Goal: Find specific page/section: Find specific page/section

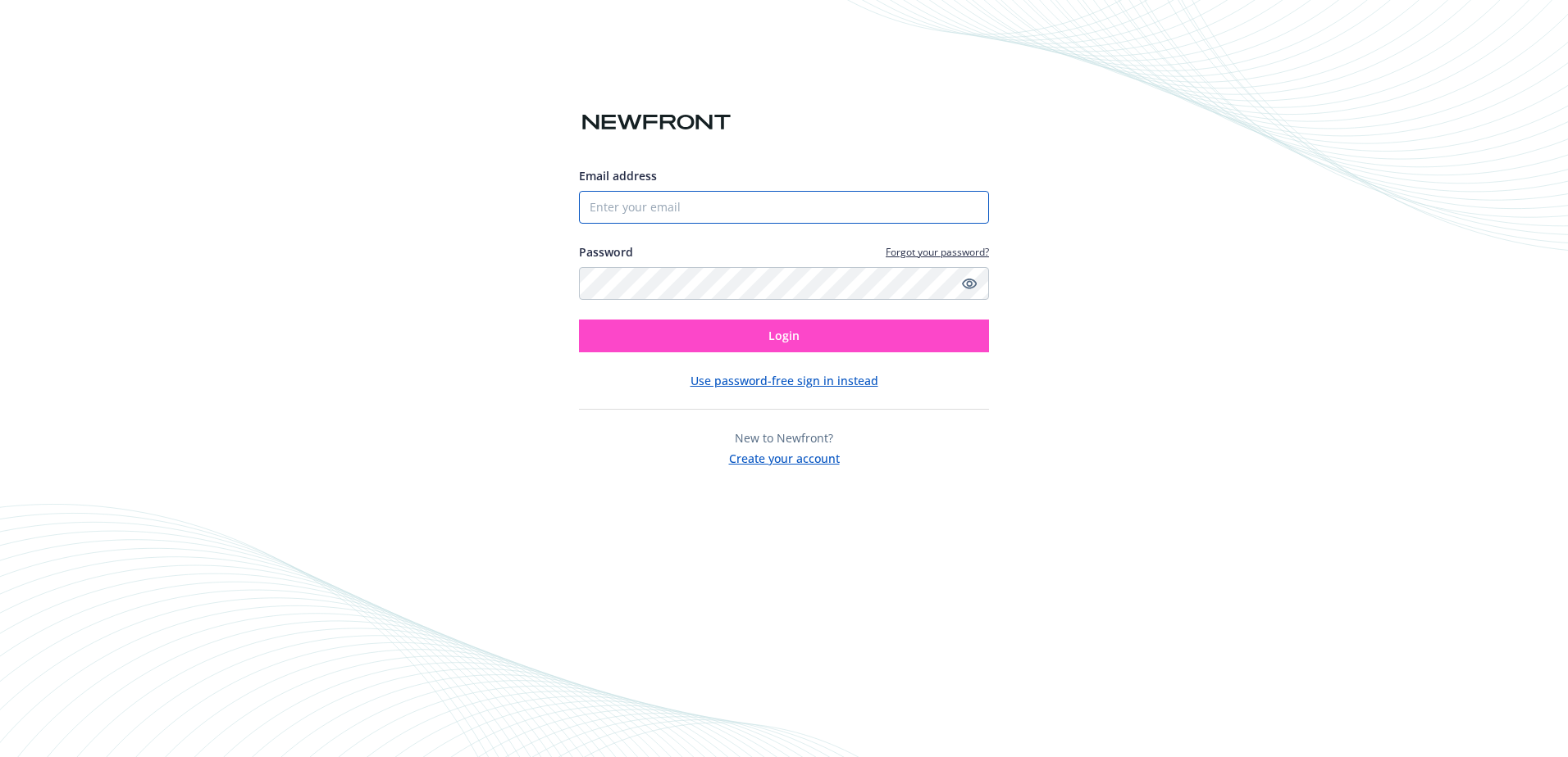
type input "[EMAIL_ADDRESS][DOMAIN_NAME]"
click at [760, 337] on button "Login" at bounding box center [784, 336] width 410 height 33
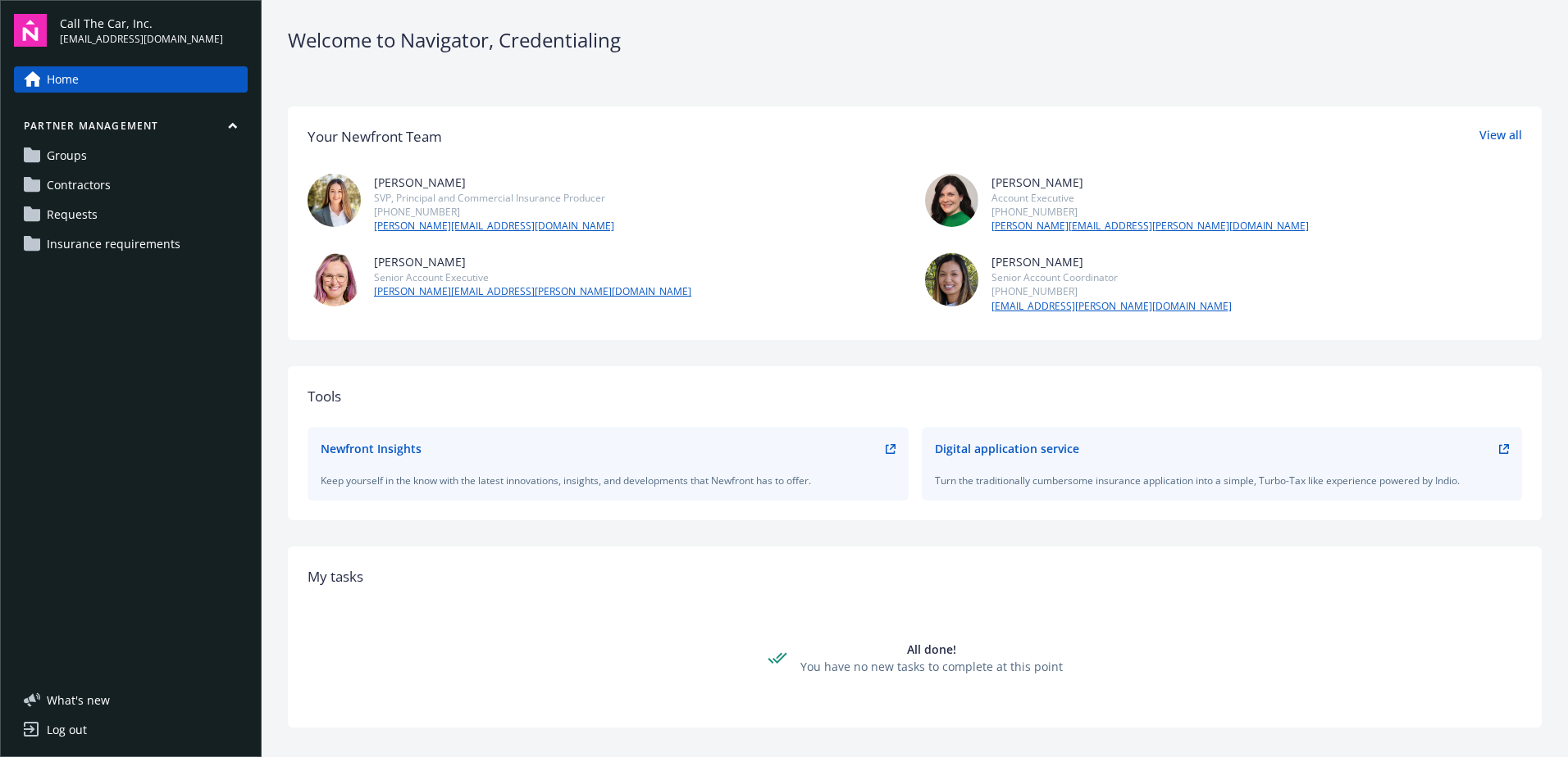
click at [95, 180] on span "Contractors" at bounding box center [79, 185] width 64 height 26
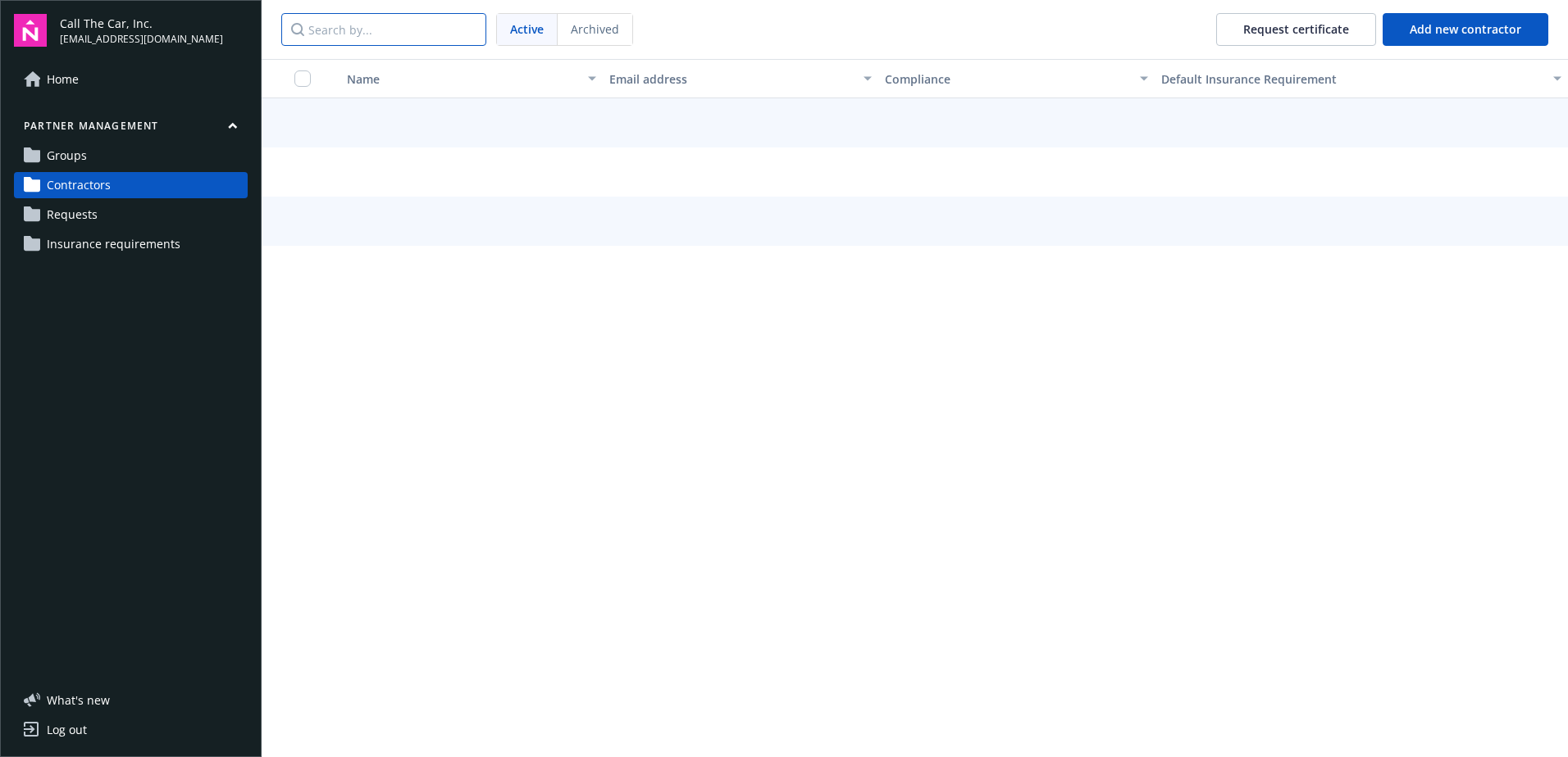
click at [346, 26] on input "Search by..." at bounding box center [384, 29] width 205 height 33
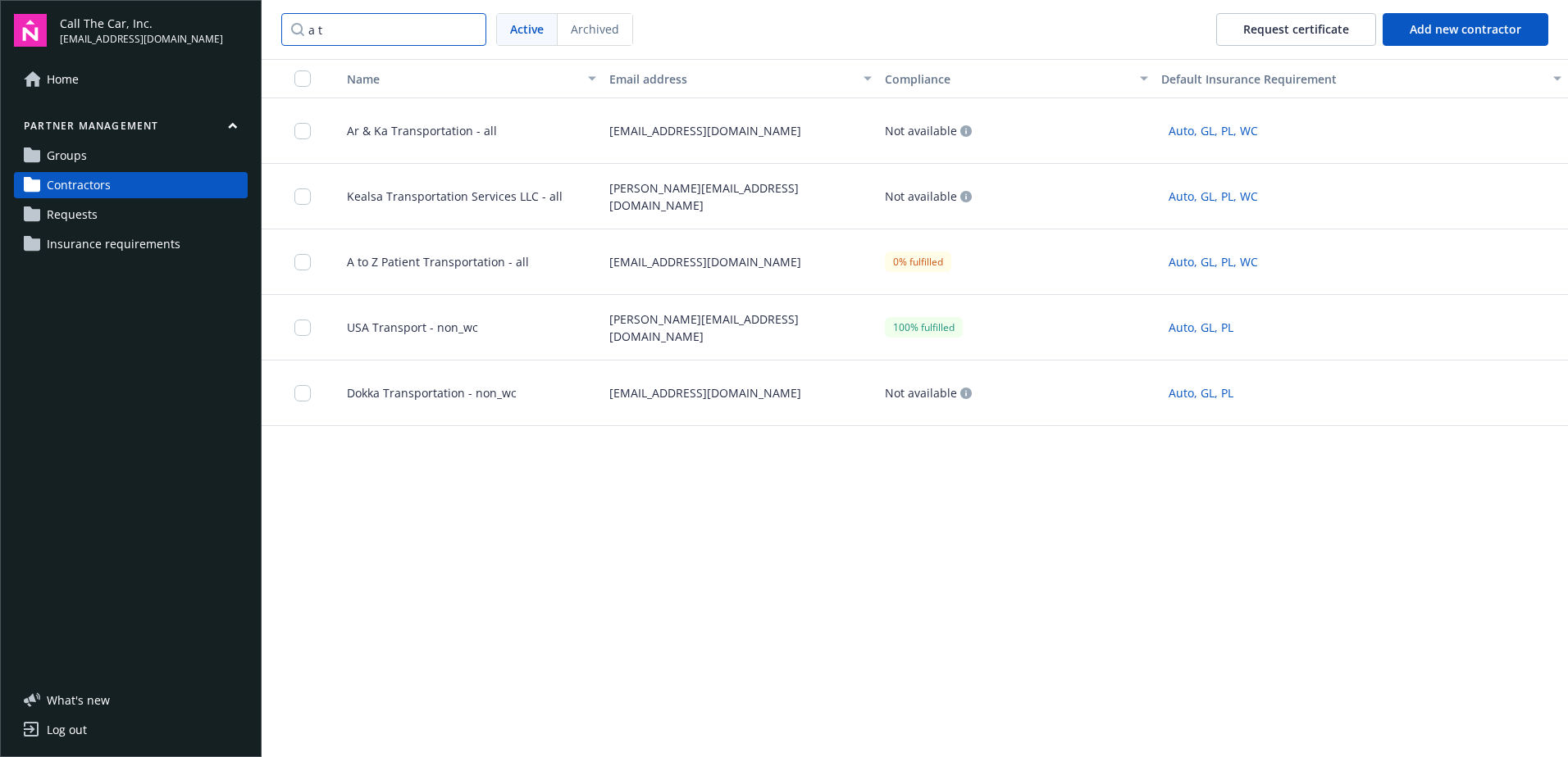
type input "a t"
